Goal: Task Accomplishment & Management: Manage account settings

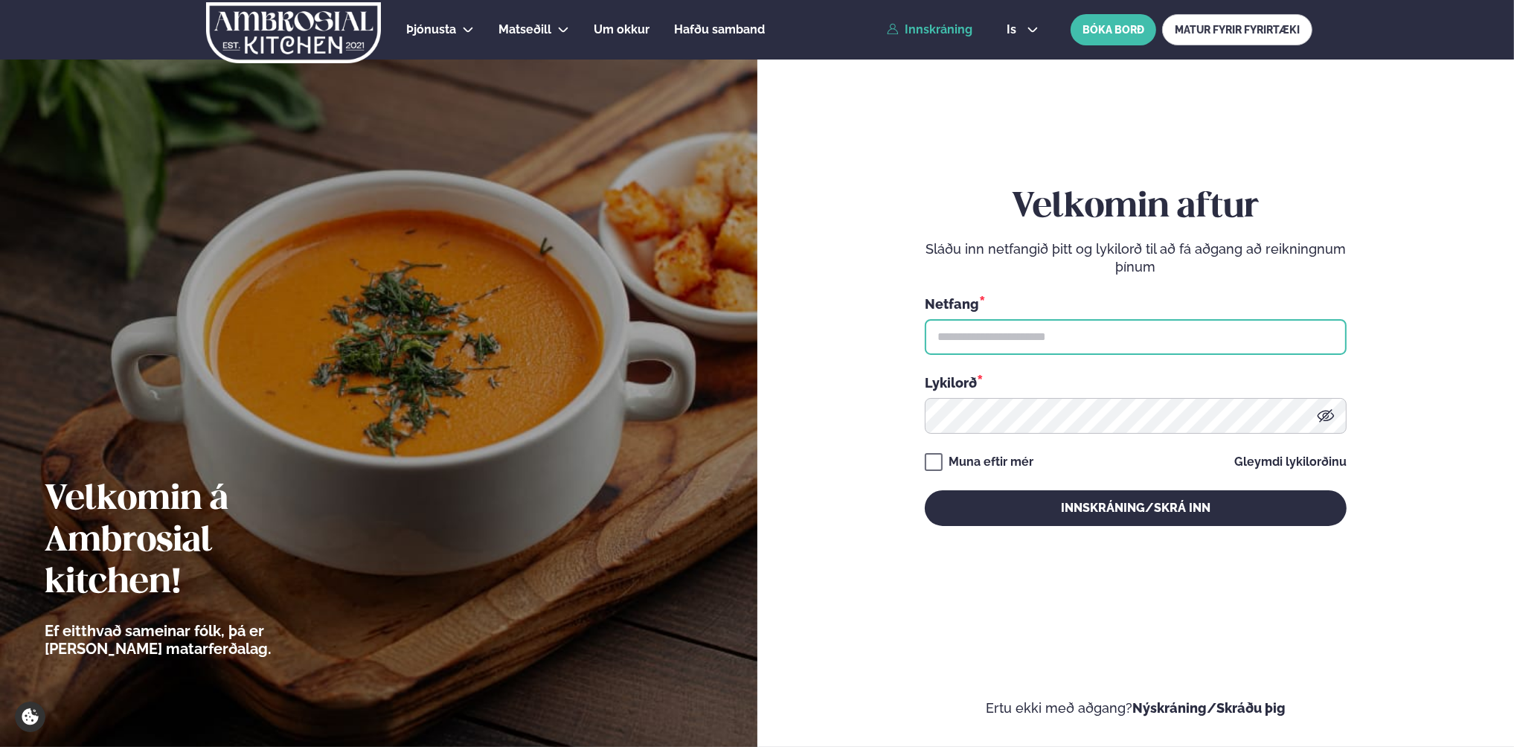
click at [988, 333] on input "text" at bounding box center [1136, 337] width 422 height 36
type input "**********"
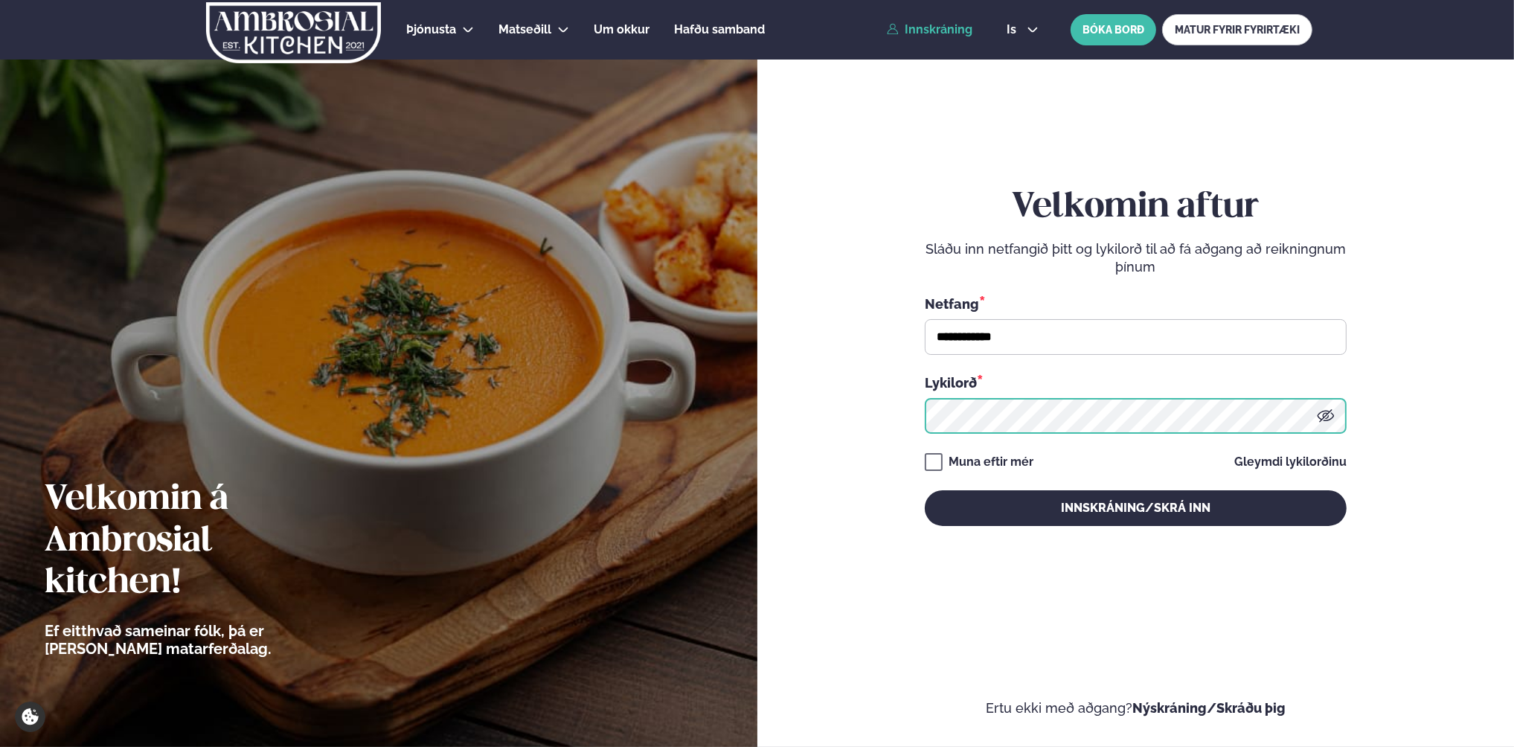
click at [925, 490] on button "Innskráning/Skrá inn" at bounding box center [1136, 508] width 422 height 36
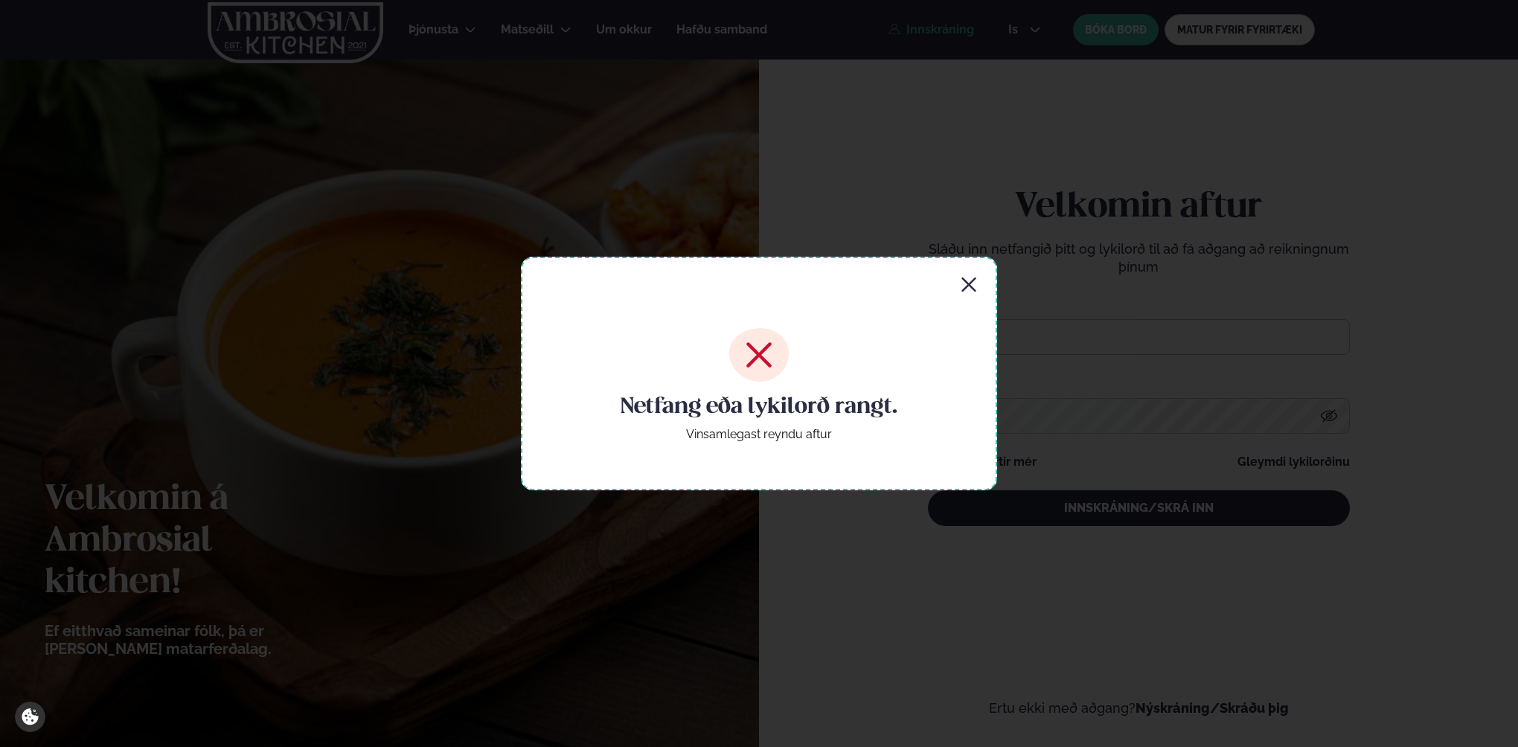
click at [976, 281] on icon "button" at bounding box center [969, 285] width 18 height 18
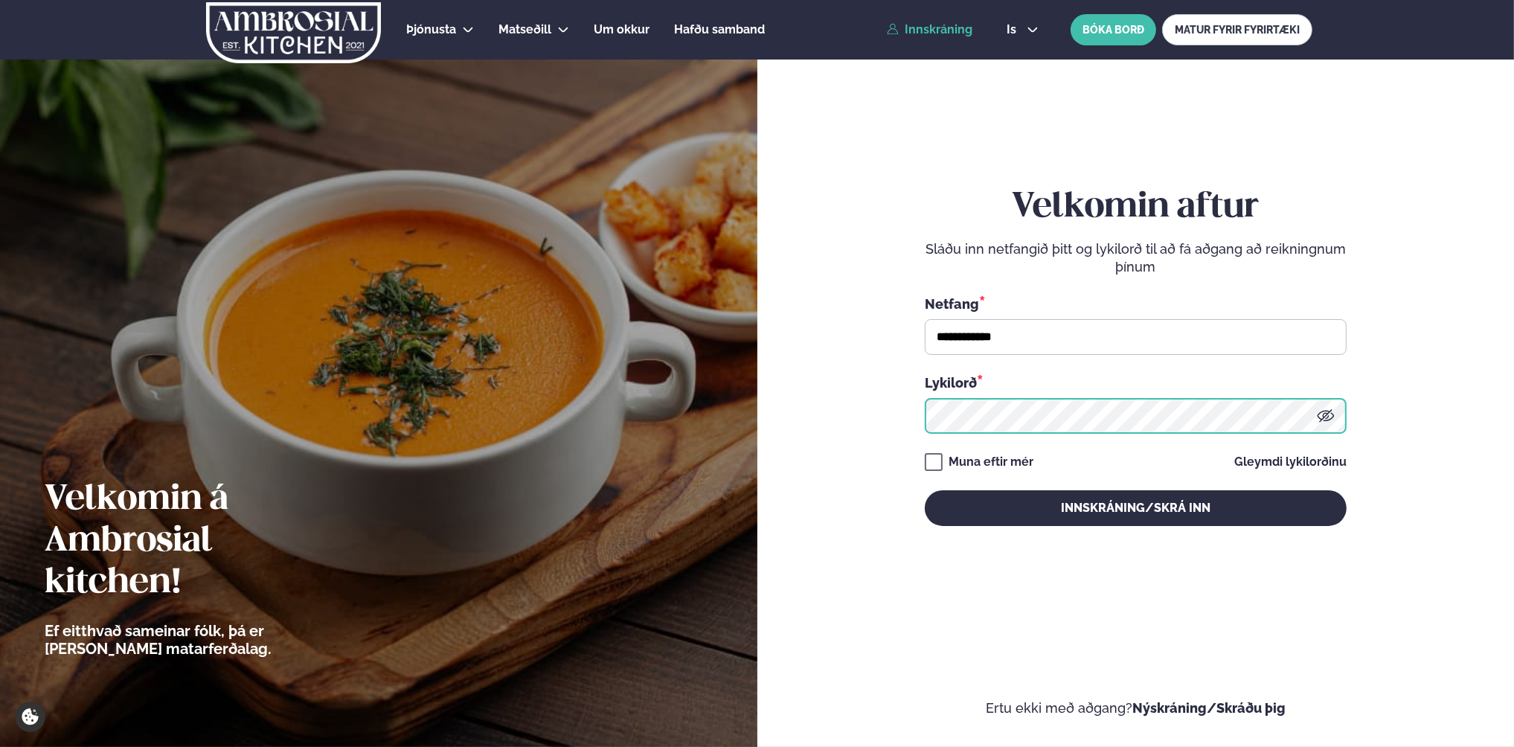
click at [784, 432] on div "**********" at bounding box center [1137, 373] width 758 height 747
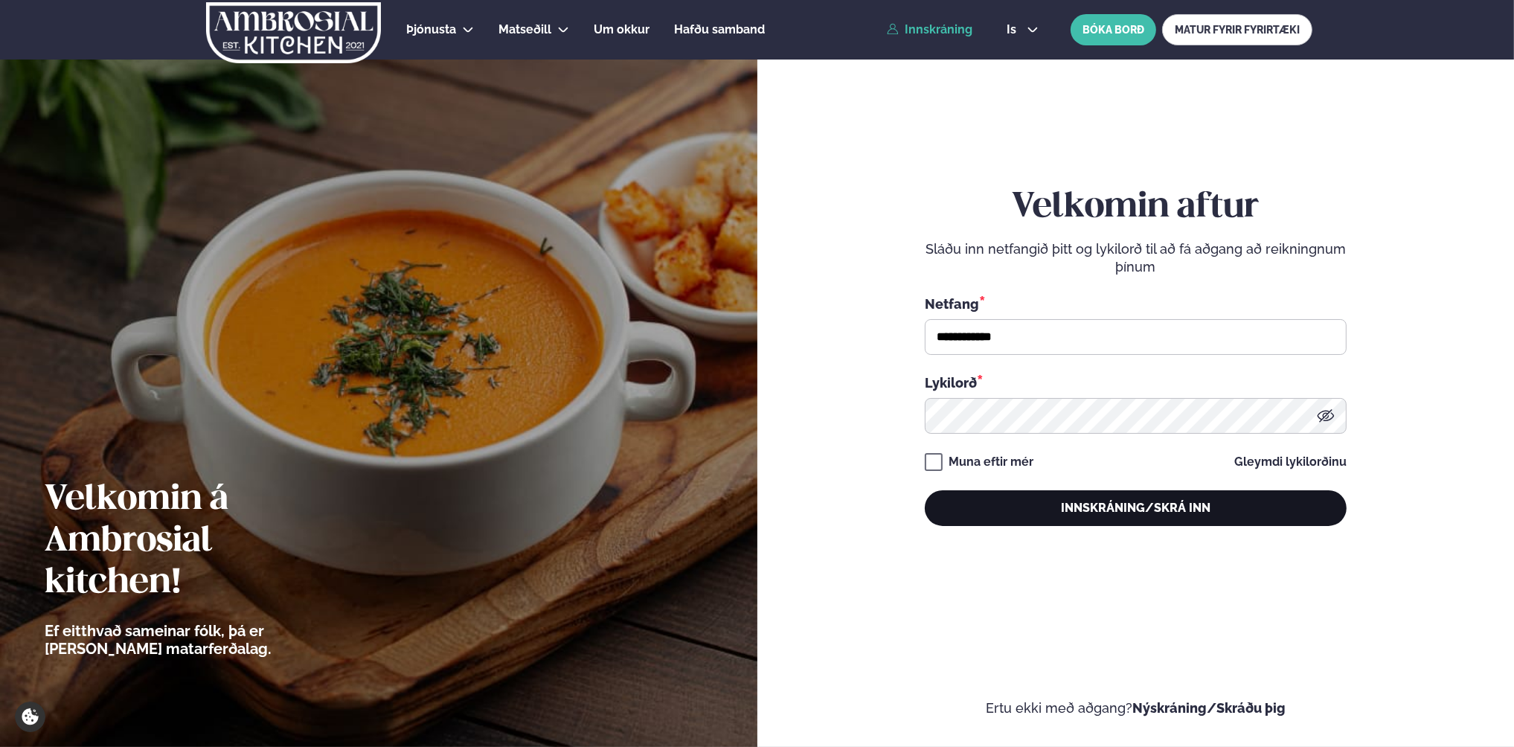
click at [1177, 502] on button "Innskráning/Skrá inn" at bounding box center [1136, 508] width 422 height 36
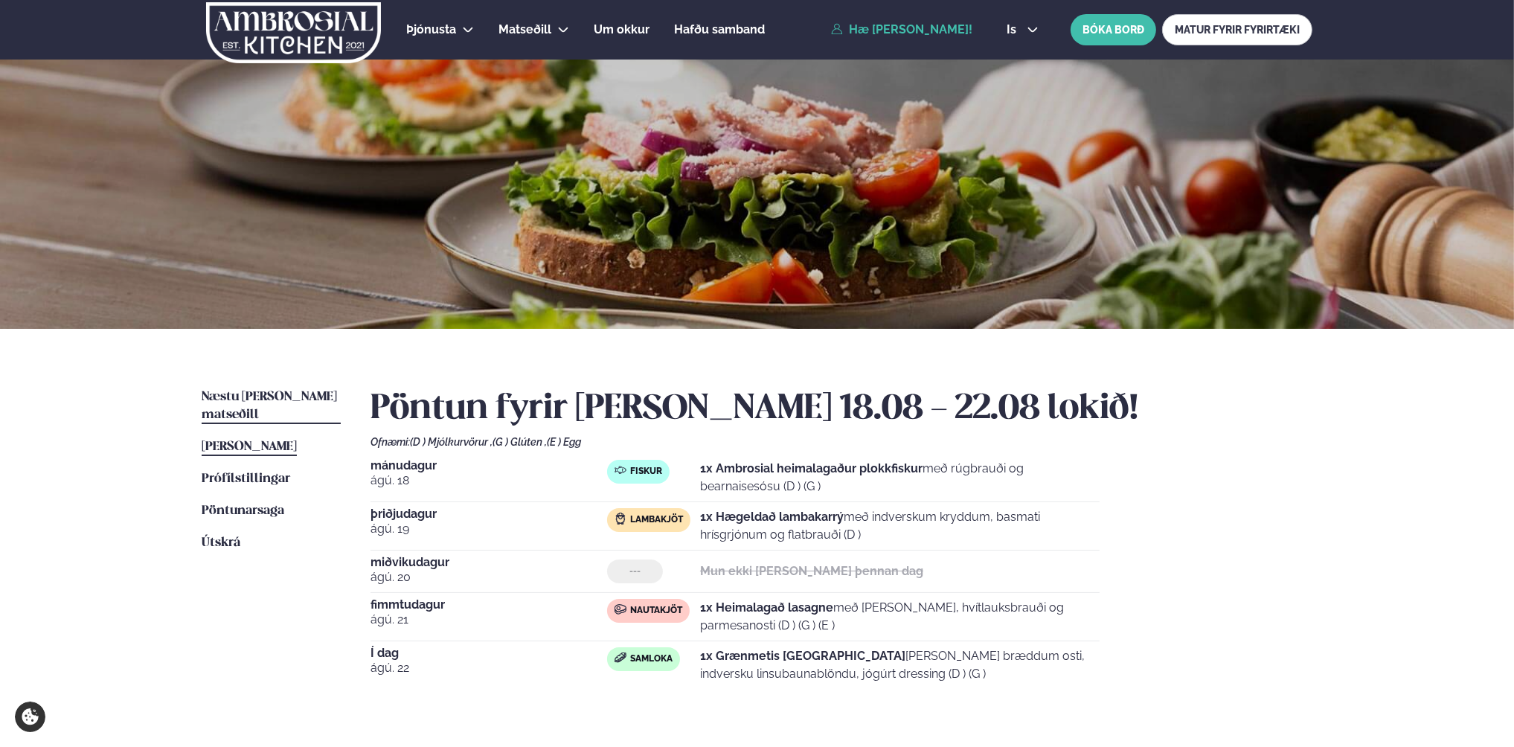
click at [238, 396] on span "Næstu [PERSON_NAME] matseðill" at bounding box center [269, 406] width 135 height 31
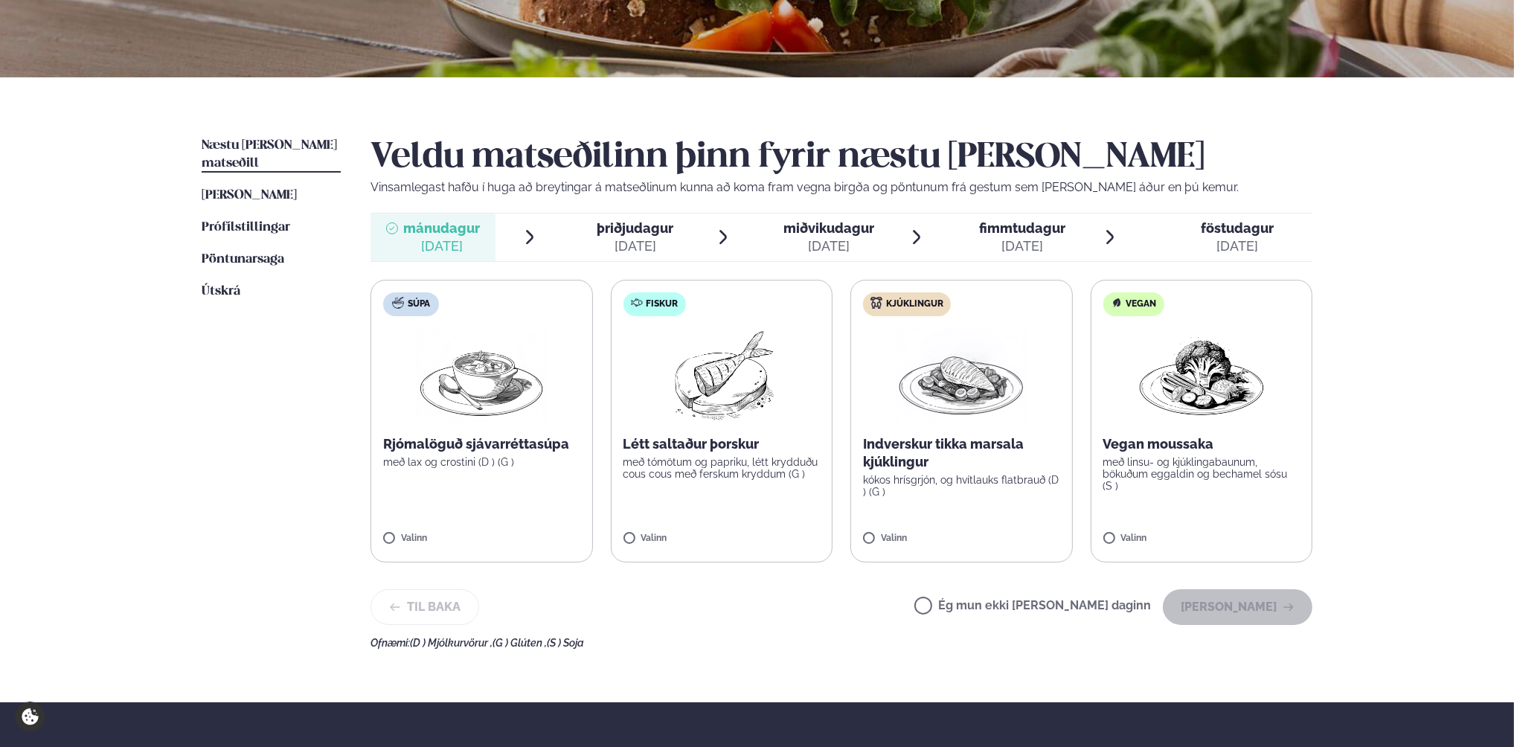
scroll to position [298, 0]
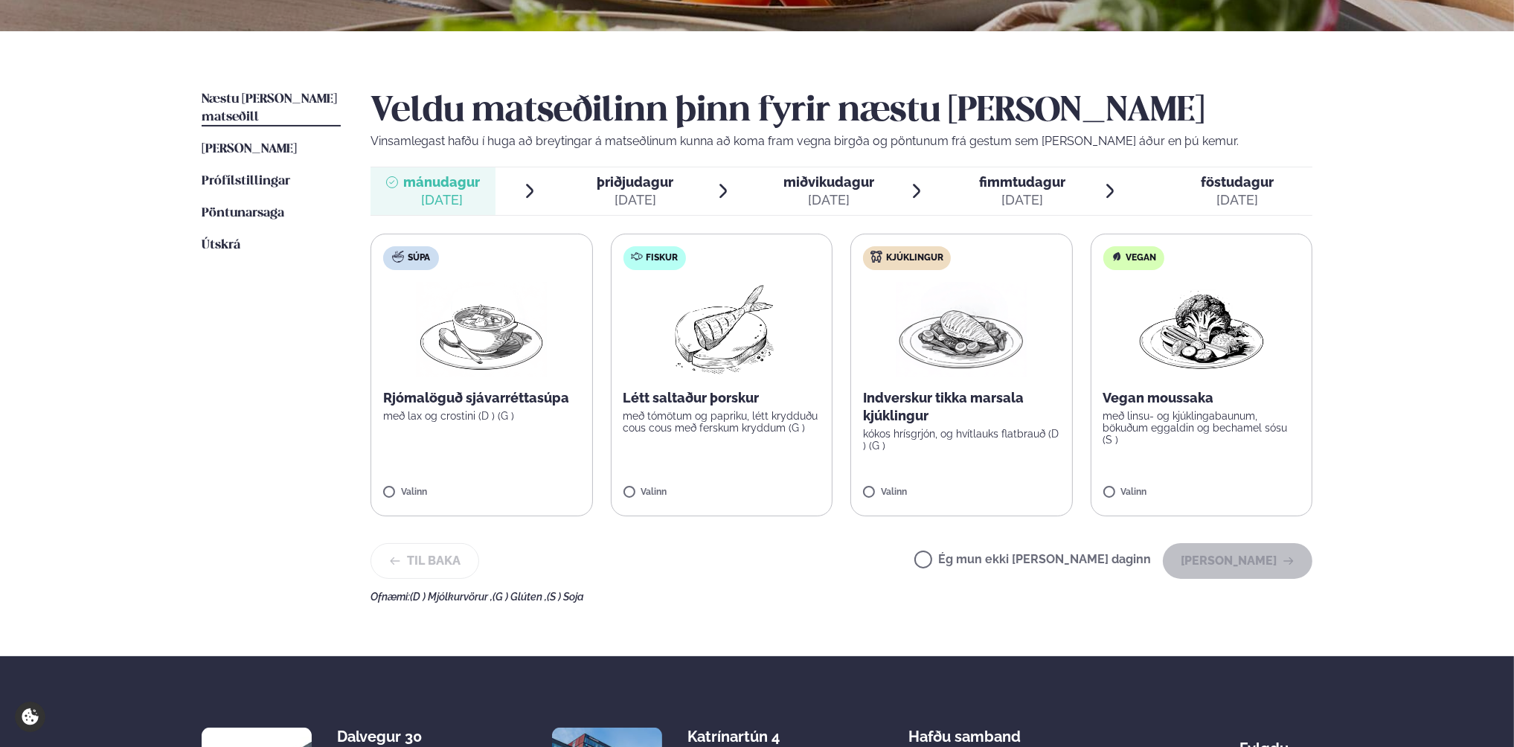
click at [177, 479] on div "Næstu [PERSON_NAME] matseðill Næsta vika [PERSON_NAME] matseðill [PERSON_NAME] …" at bounding box center [757, 343] width 1200 height 625
click at [1245, 555] on button "[PERSON_NAME]" at bounding box center [1238, 561] width 150 height 36
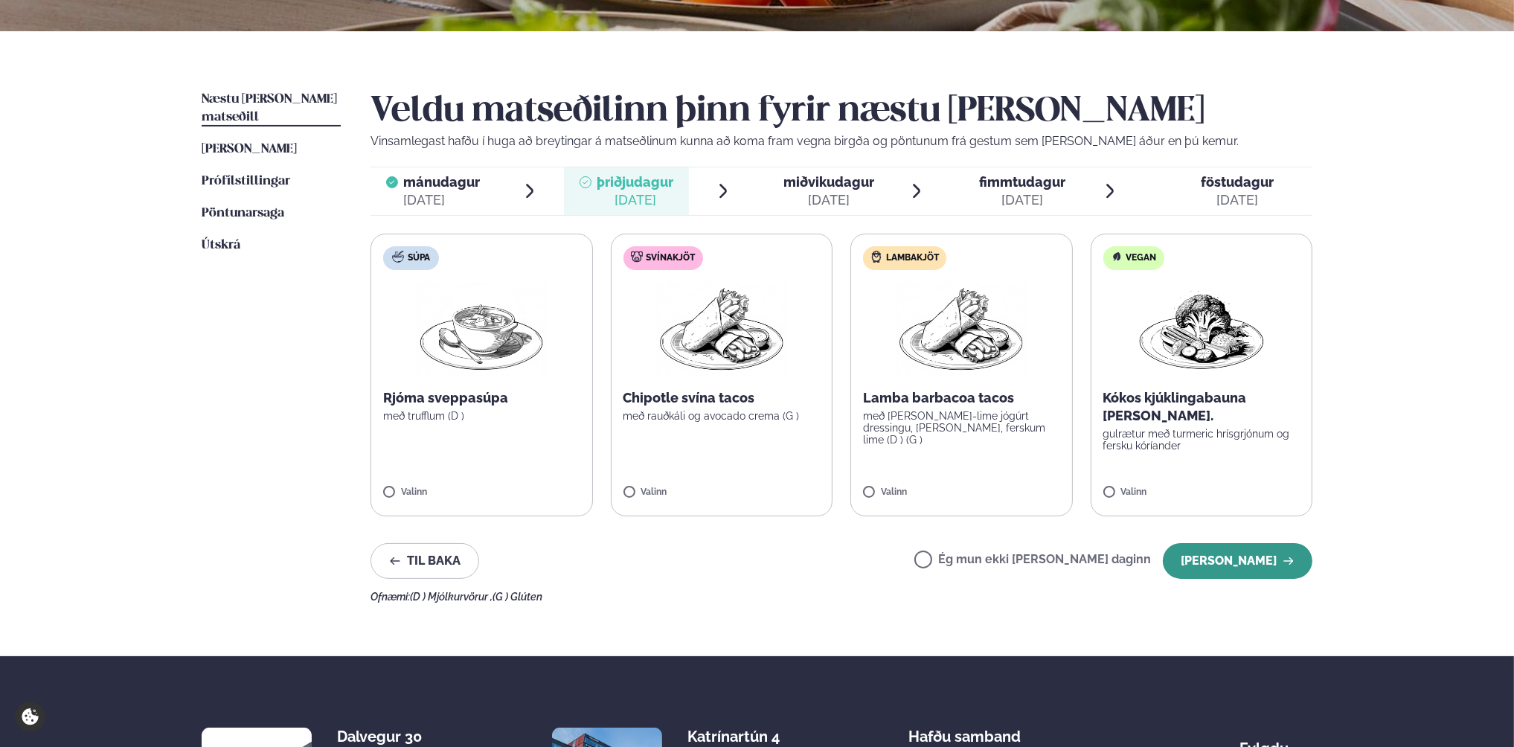
click at [1269, 560] on button "[PERSON_NAME]" at bounding box center [1238, 561] width 150 height 36
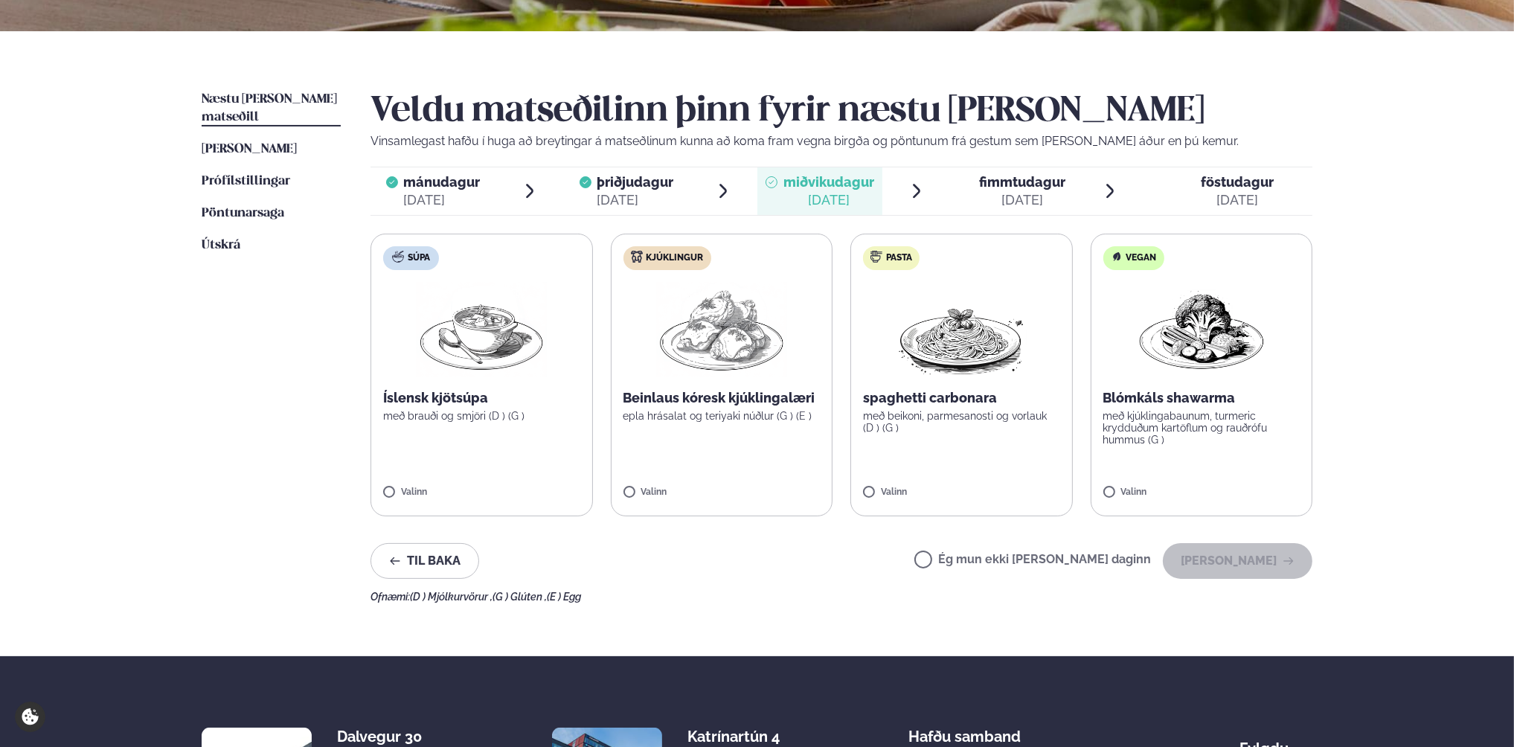
click at [980, 559] on label "Ég mun ekki [PERSON_NAME] daginn" at bounding box center [1033, 562] width 237 height 16
click at [1250, 561] on button "[PERSON_NAME]" at bounding box center [1238, 561] width 150 height 36
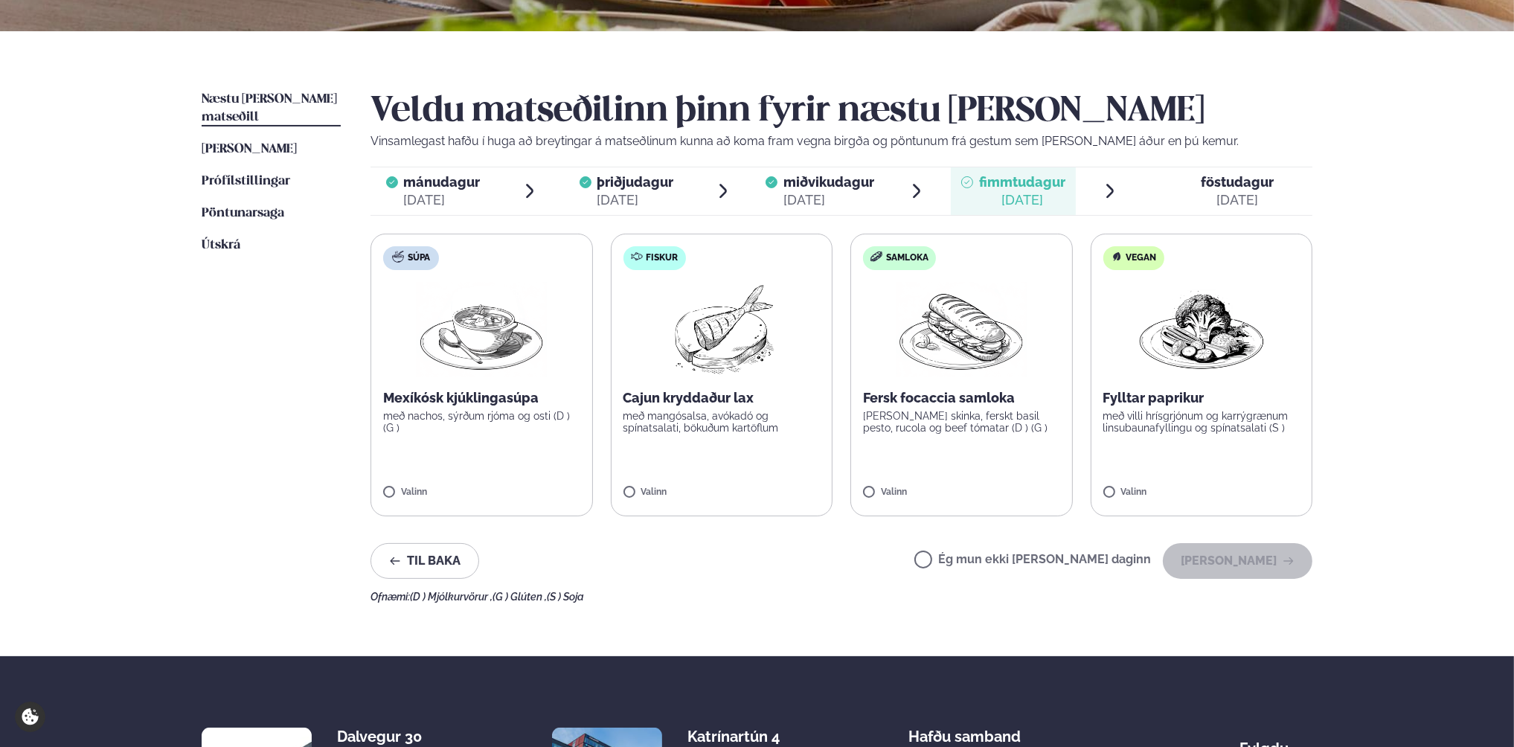
click at [978, 559] on label "Ég mun ekki [PERSON_NAME] daginn" at bounding box center [1033, 562] width 237 height 16
click at [1235, 560] on button "[PERSON_NAME]" at bounding box center [1238, 561] width 150 height 36
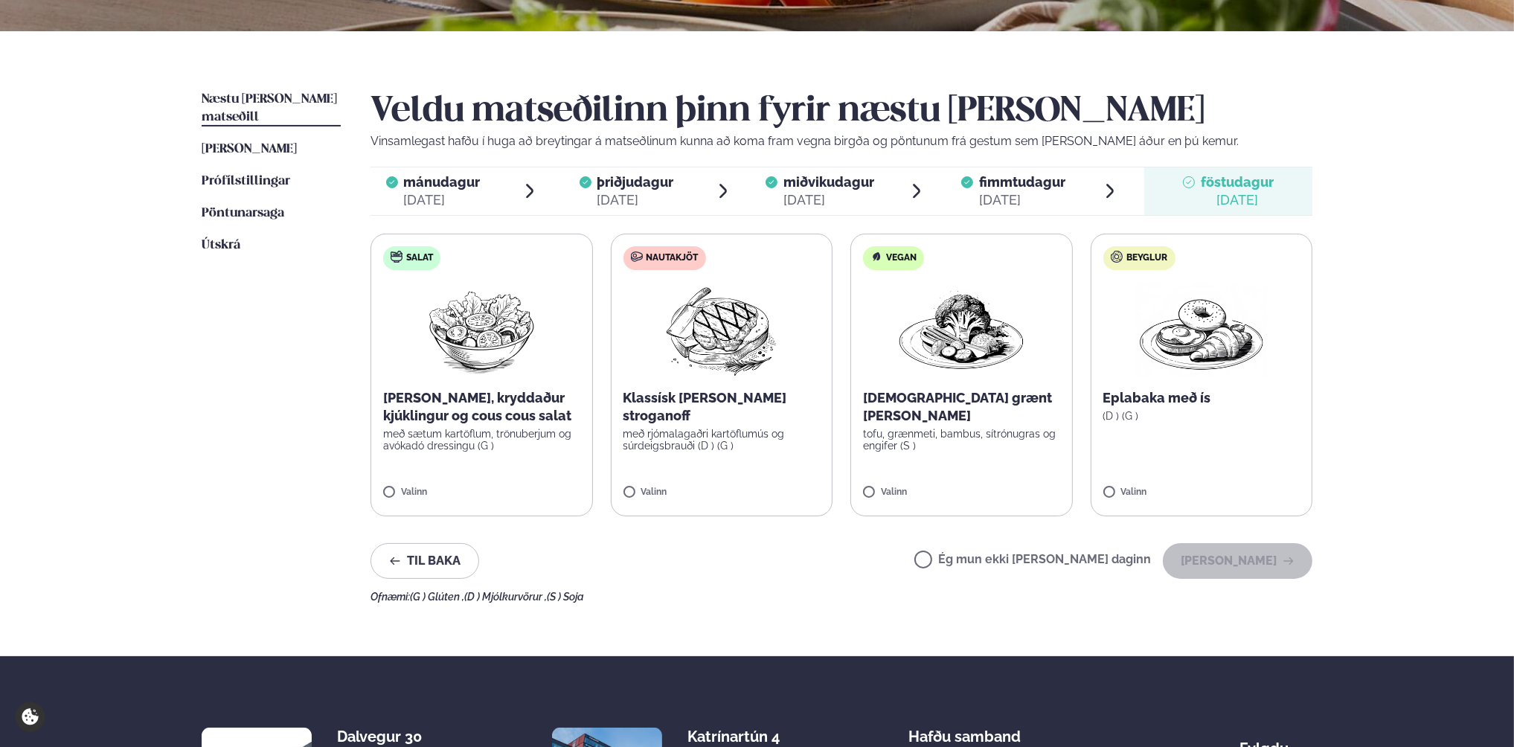
click at [976, 557] on label "Ég mun ekki [PERSON_NAME] daginn" at bounding box center [1033, 562] width 237 height 16
click at [1262, 563] on button "[PERSON_NAME]" at bounding box center [1238, 561] width 150 height 36
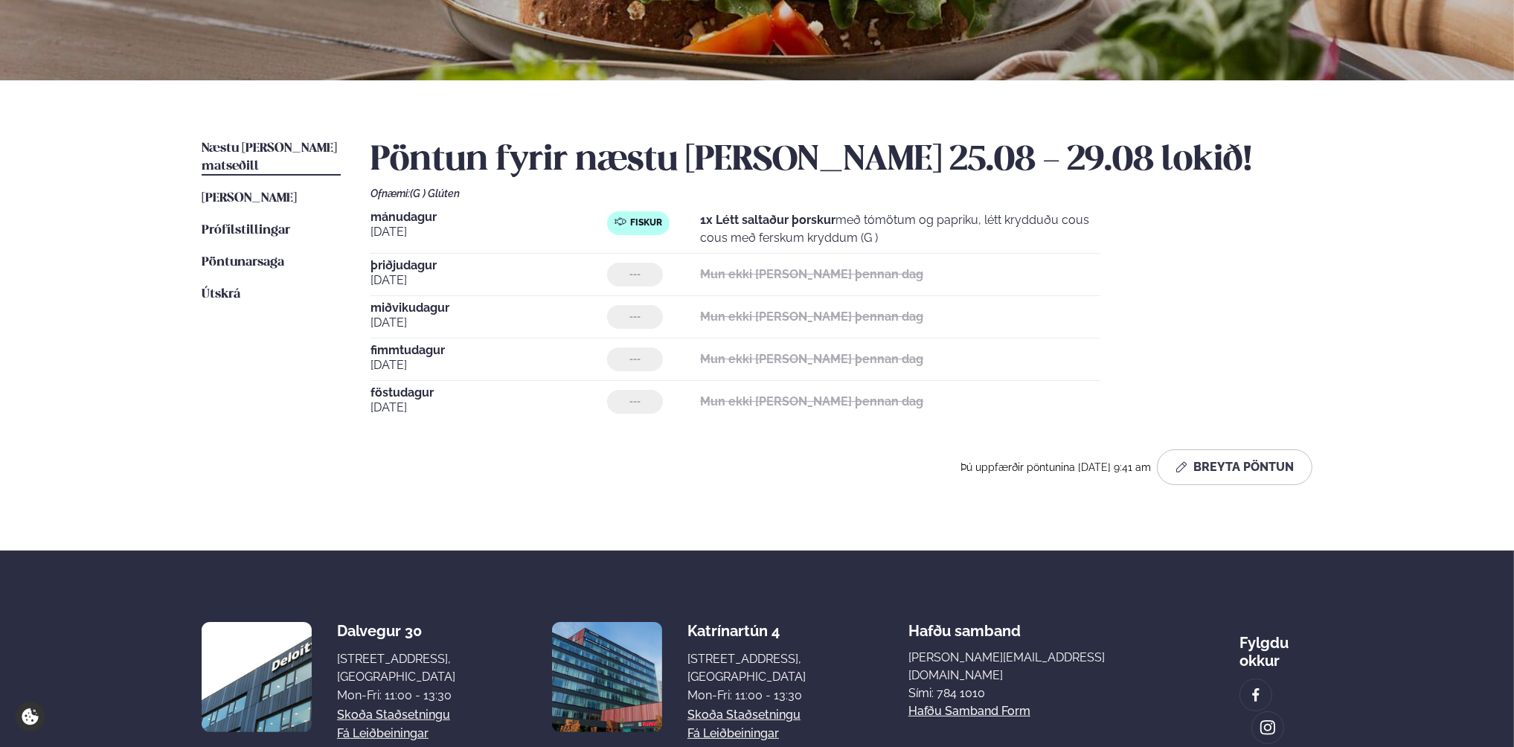
scroll to position [223, 0]
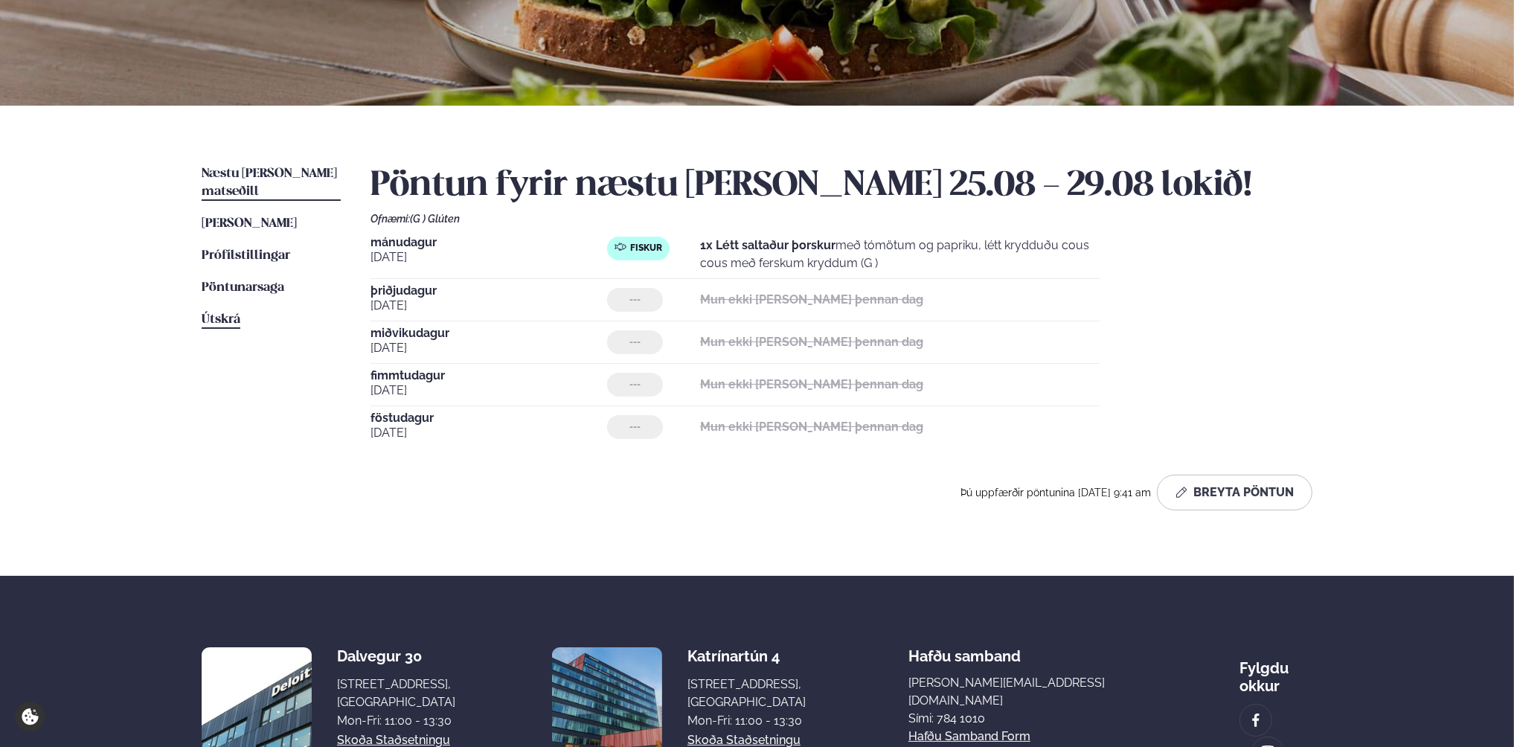
click at [229, 313] on span "Útskrá" at bounding box center [221, 319] width 39 height 13
